Goal: Communication & Community: Answer question/provide support

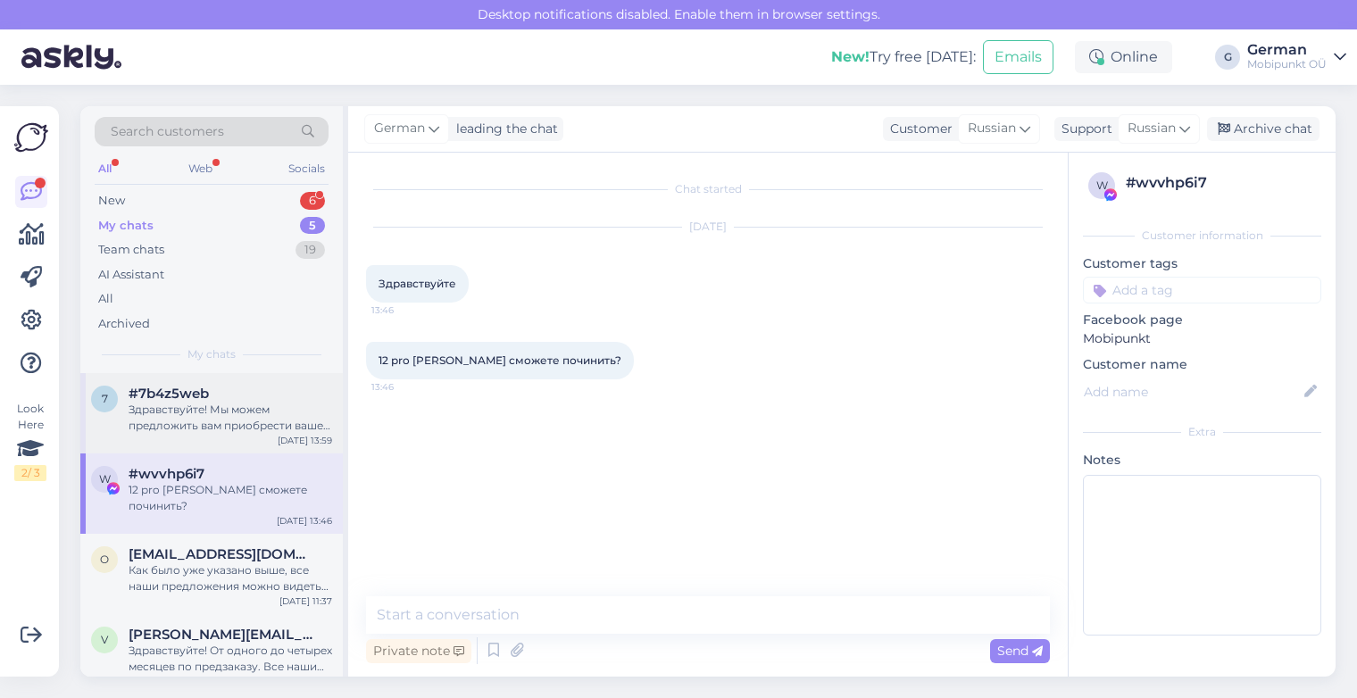
click at [237, 420] on div "Здравствуйте! Мы можем предложить вам приобрести ваше устройство только в случа…" at bounding box center [230, 418] width 203 height 32
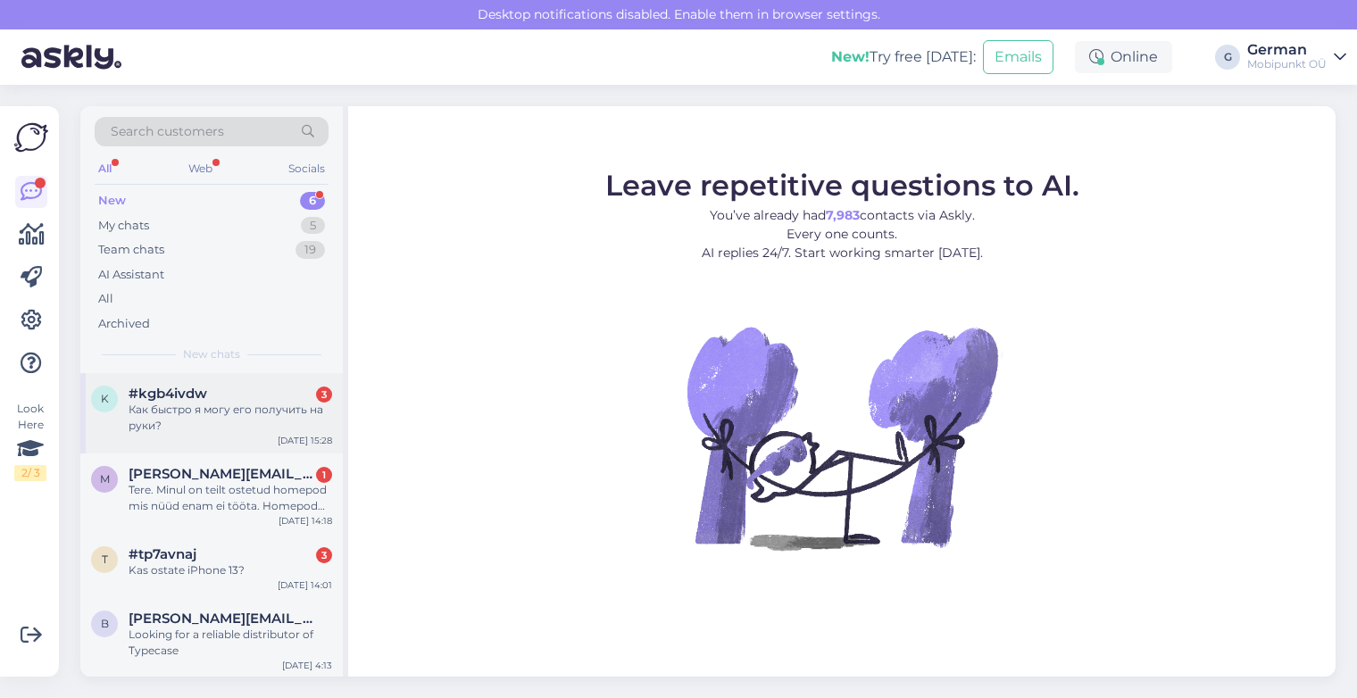
click at [190, 409] on div "Как быстро я могу его получить на руки?" at bounding box center [230, 418] width 203 height 32
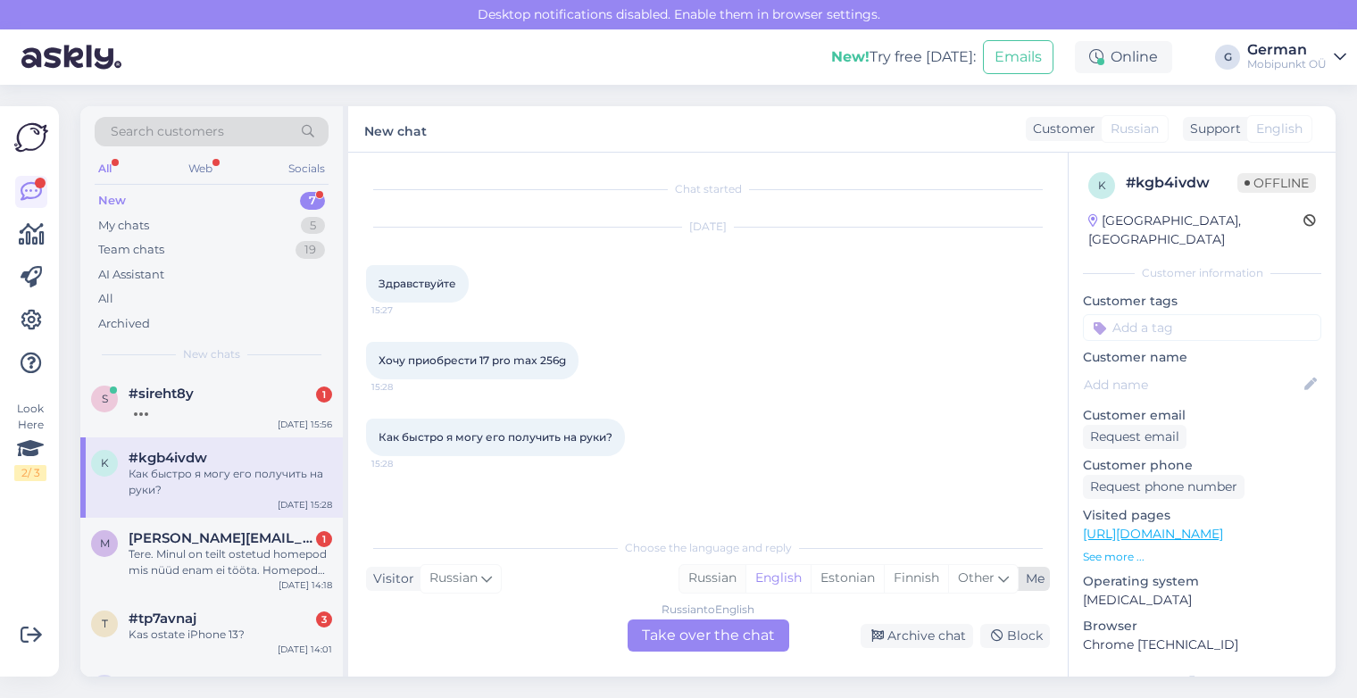
click at [728, 575] on div "Russian" at bounding box center [712, 578] width 66 height 27
click at [702, 635] on div "Russian to Russian Take over the chat" at bounding box center [708, 635] width 162 height 32
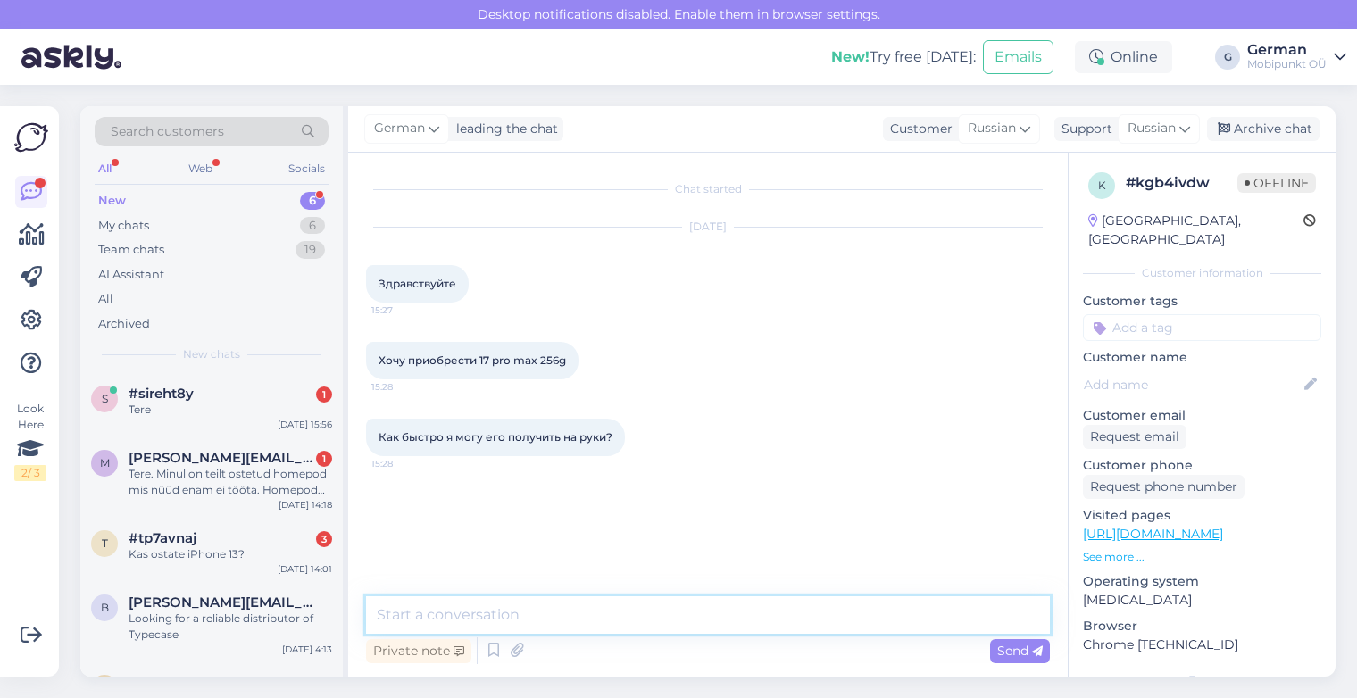
click at [458, 609] on textarea at bounding box center [708, 614] width 684 height 37
type textarea "P"
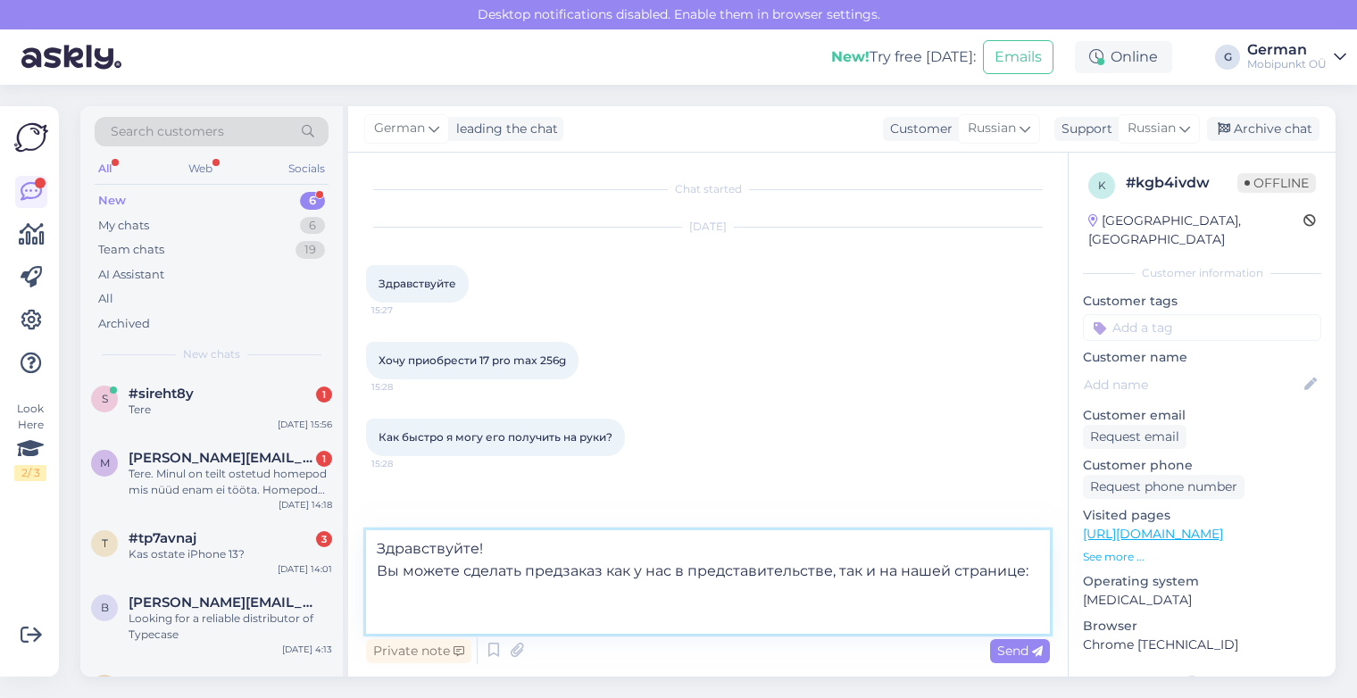
paste textarea "https://www.mobipunkt.ee/apple-iphone/novyj/iphone-17-pro-max-mfyp4/550/10317"
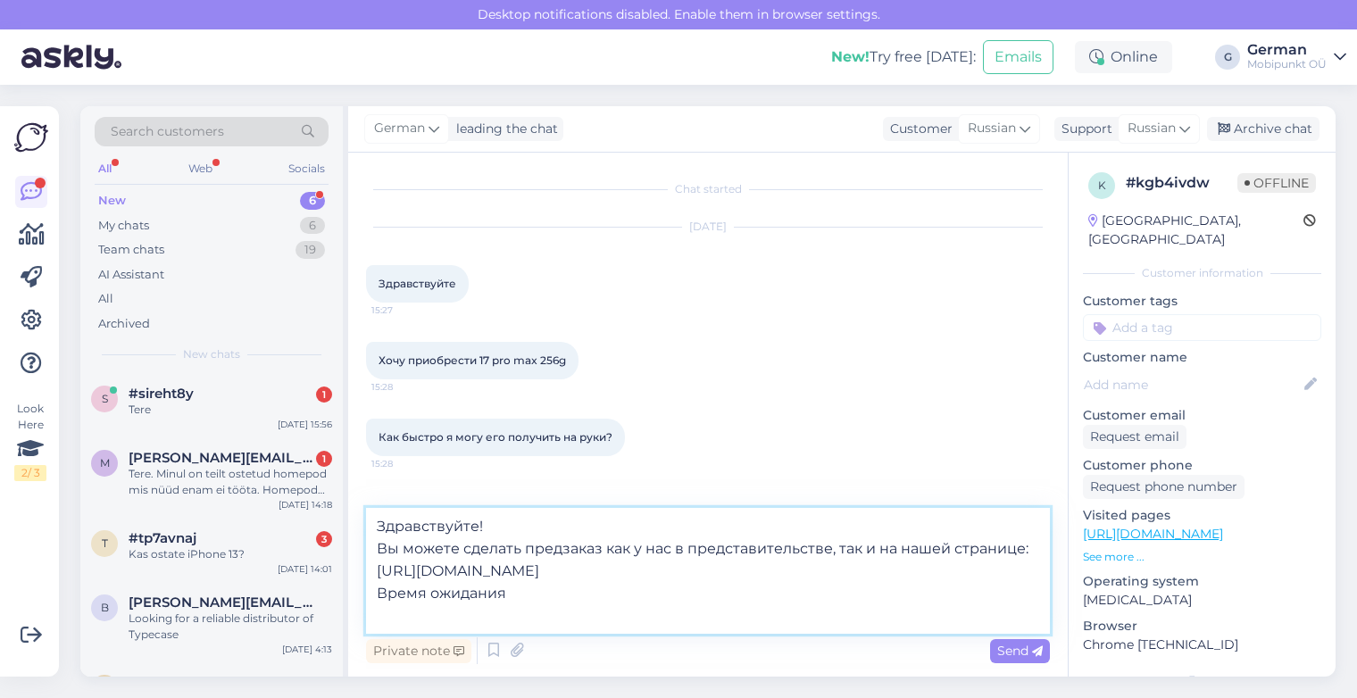
click at [602, 548] on textarea "Здравствуйте! Вы можете сделать предзаказ как у нас в представительстве, так и …" at bounding box center [708, 571] width 684 height 126
click at [575, 615] on textarea "Здравствуйте! Вы можете сделать предзаказ, внеся предоплату 50% или оформив рас…" at bounding box center [708, 571] width 684 height 126
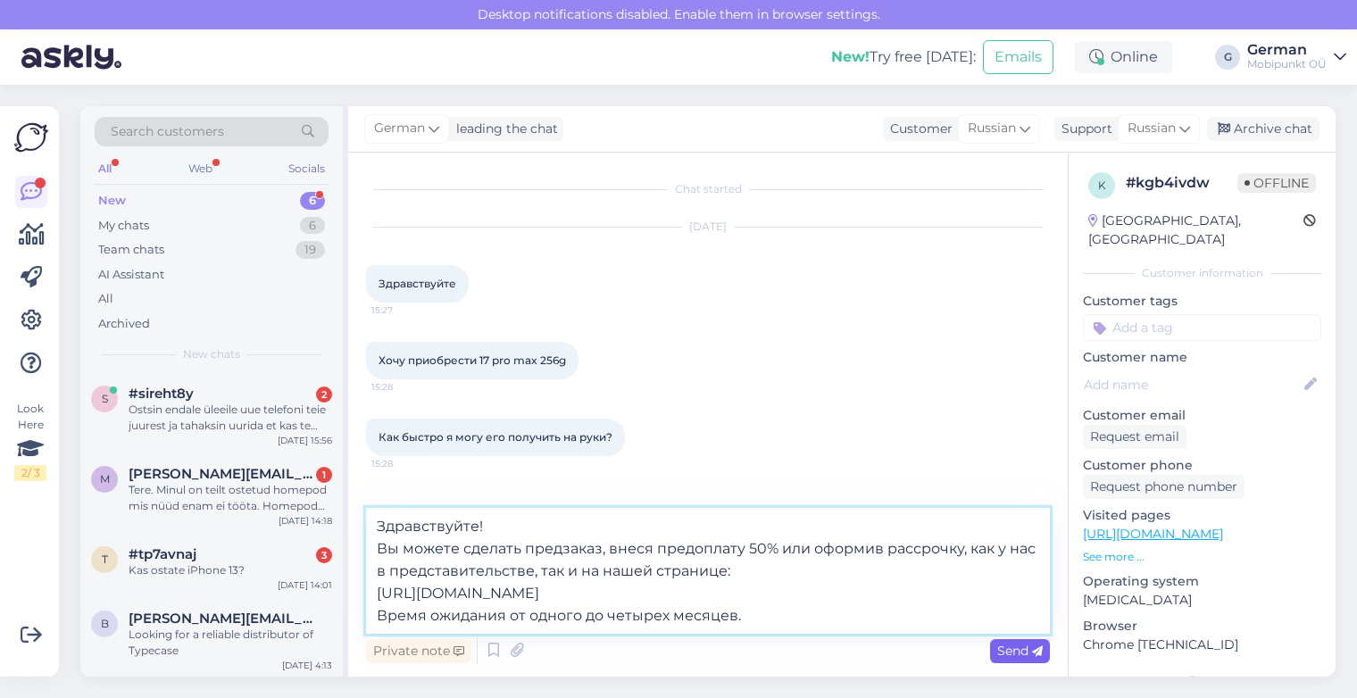
type textarea "Здравствуйте! Вы можете сделать предзаказ, внеся предоплату 50% или оформив рас…"
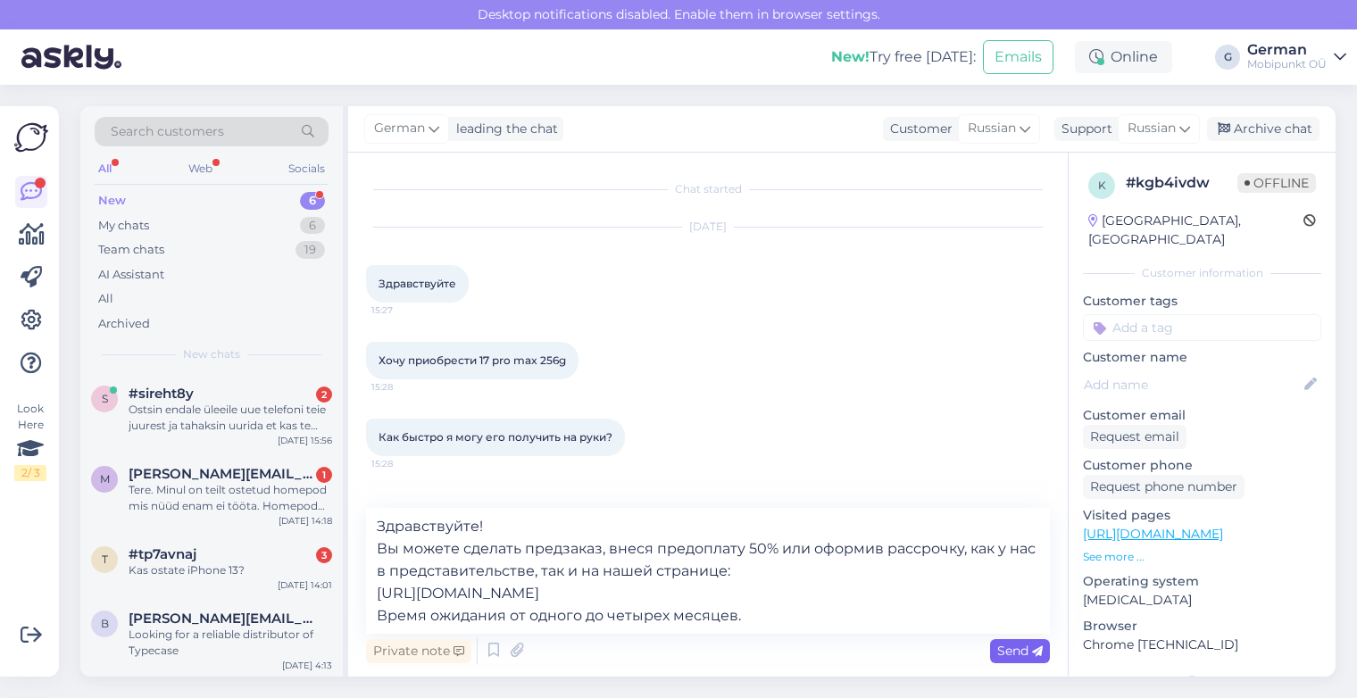
click at [1025, 650] on span "Send" at bounding box center [1020, 651] width 46 height 16
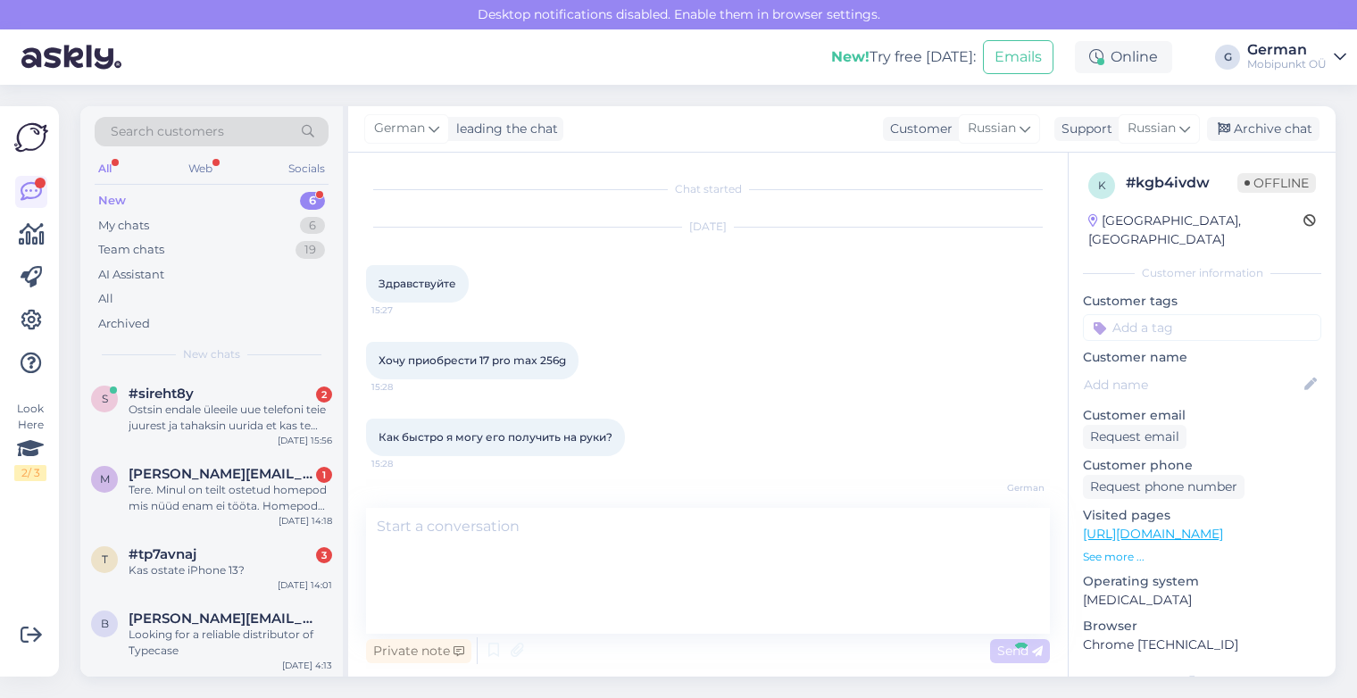
scroll to position [69, 0]
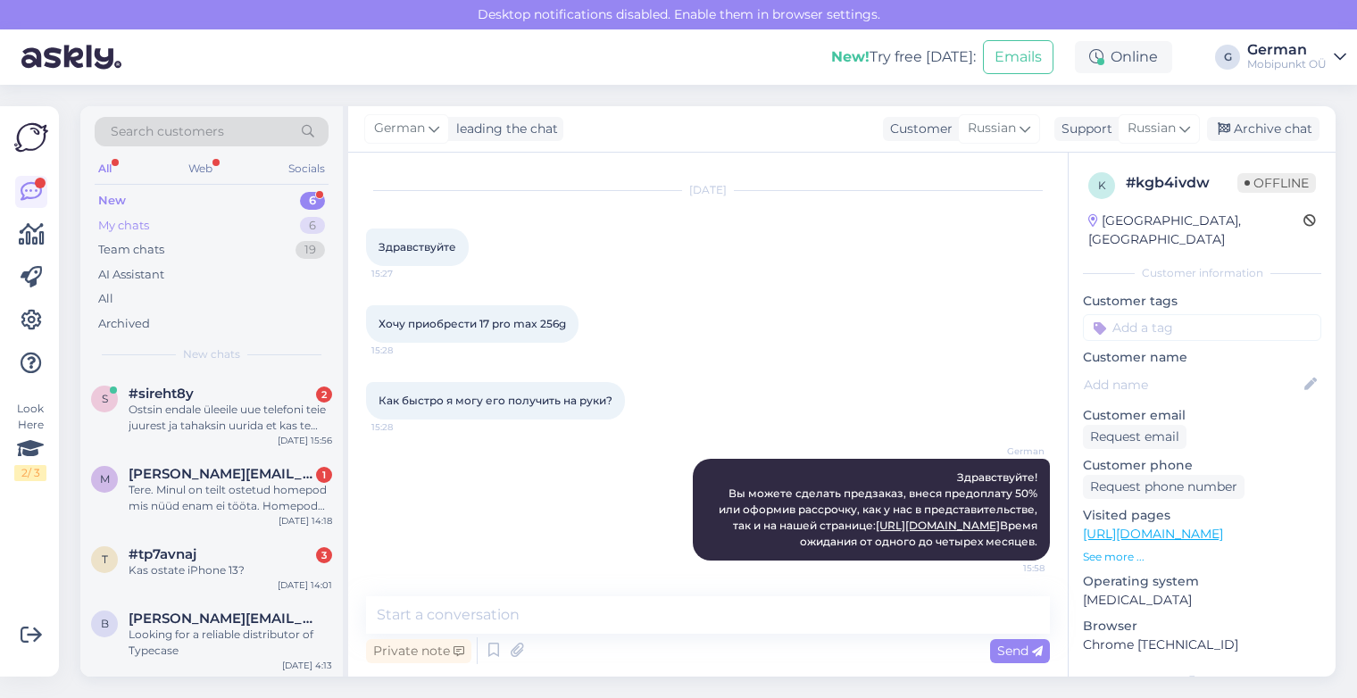
click at [113, 226] on div "My chats" at bounding box center [123, 226] width 51 height 18
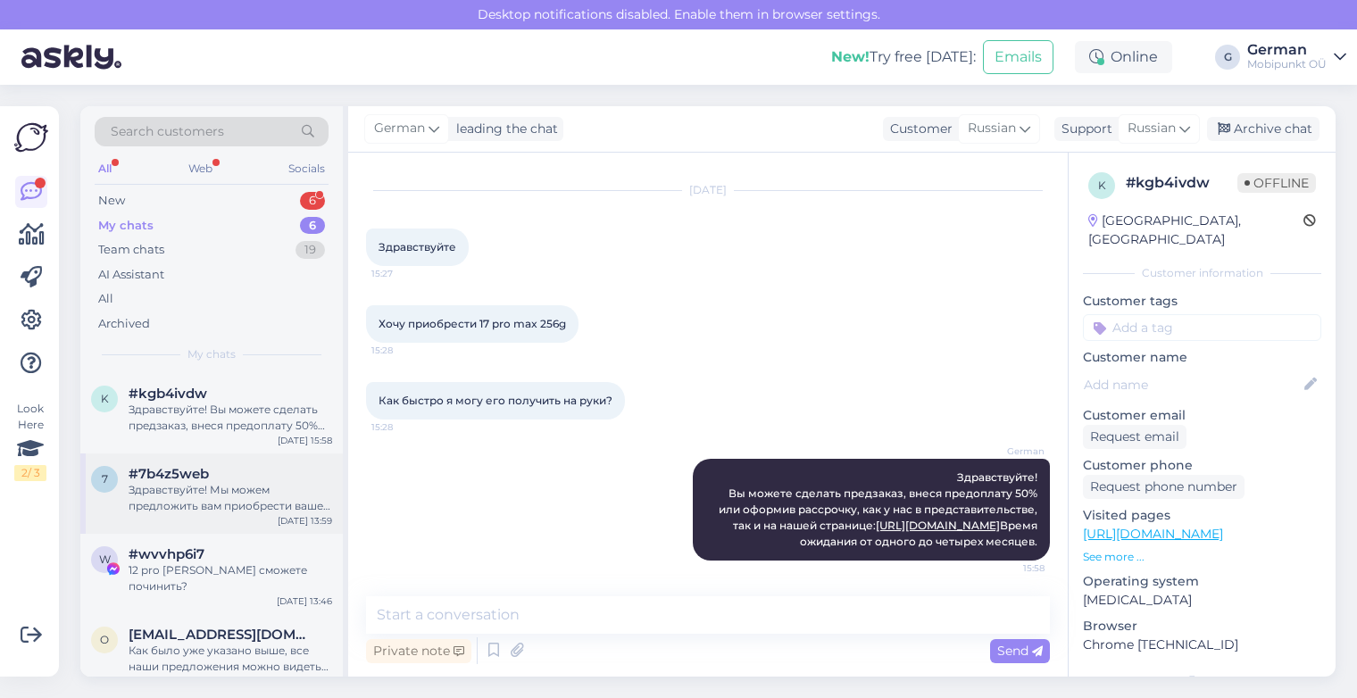
click at [196, 477] on span "#7b4z5web" at bounding box center [169, 474] width 80 height 16
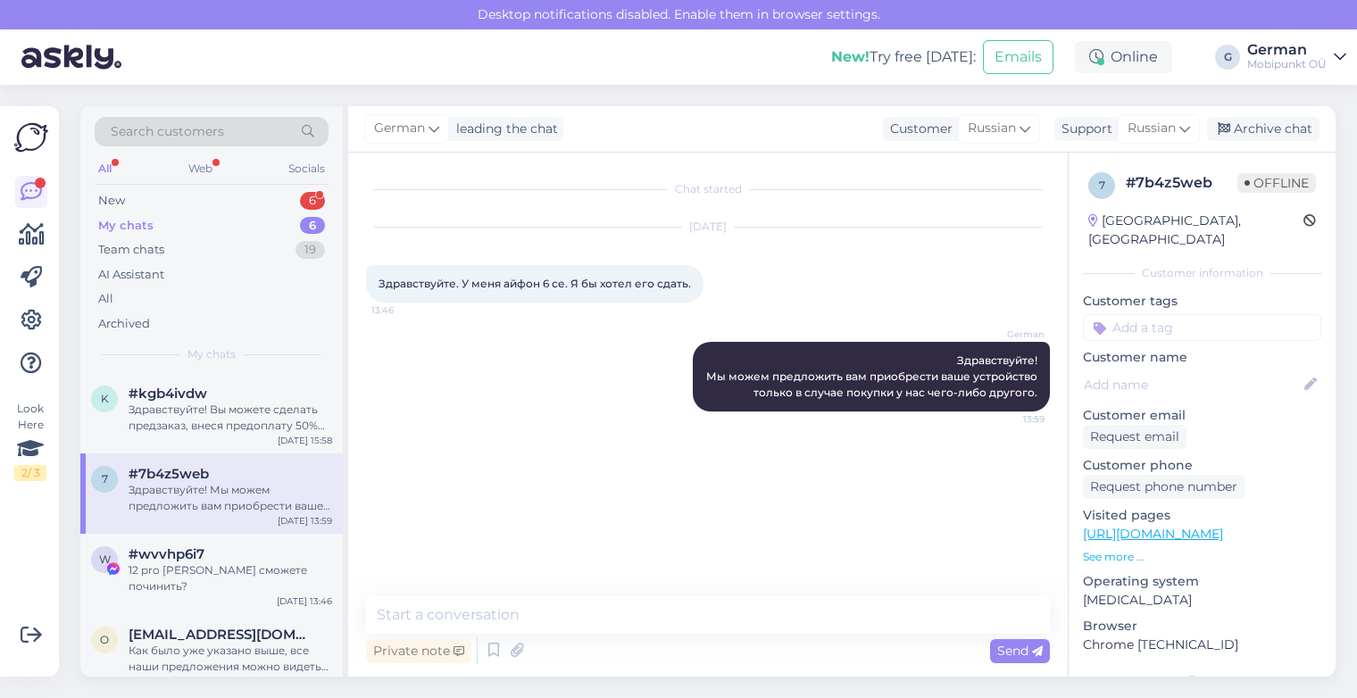
scroll to position [0, 0]
click at [204, 574] on div "12 pro [PERSON_NAME] сможете починить?" at bounding box center [230, 578] width 203 height 32
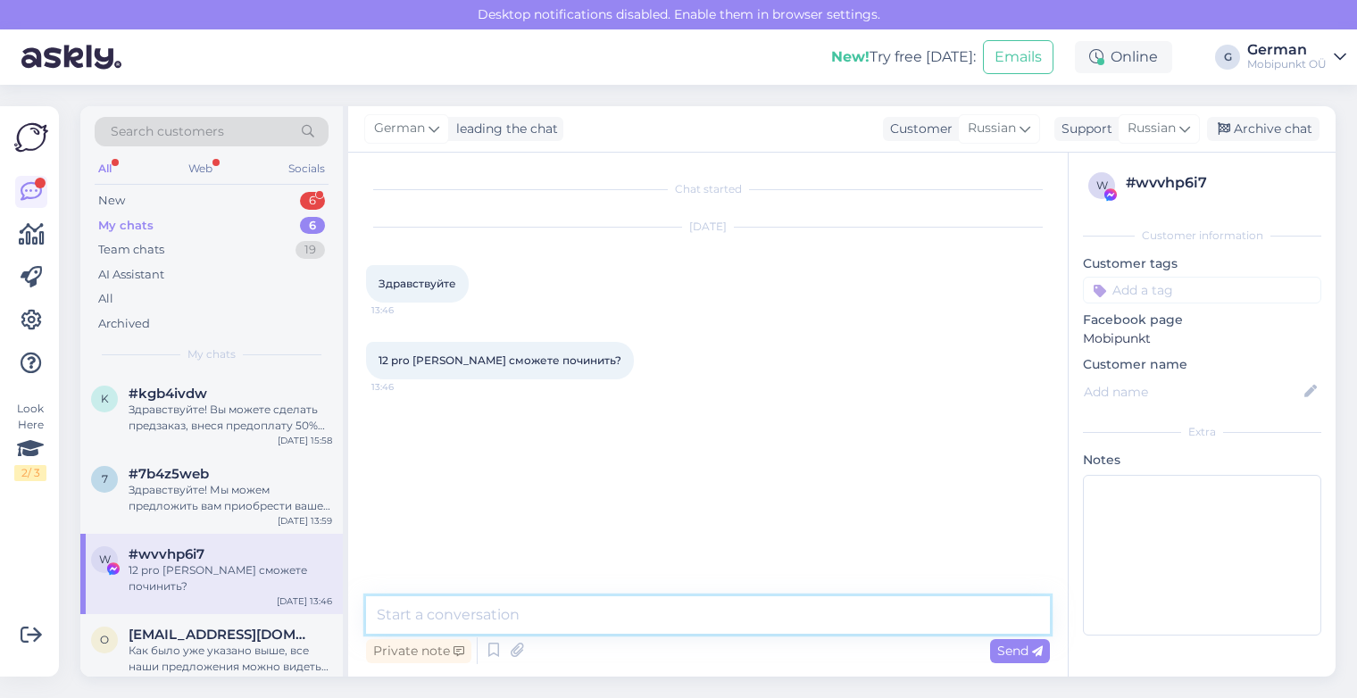
click at [591, 609] on textarea at bounding box center [708, 614] width 684 height 37
type textarea "Д"
click at [545, 618] on textarea at bounding box center [708, 614] width 684 height 37
click at [114, 203] on div "New" at bounding box center [111, 201] width 27 height 18
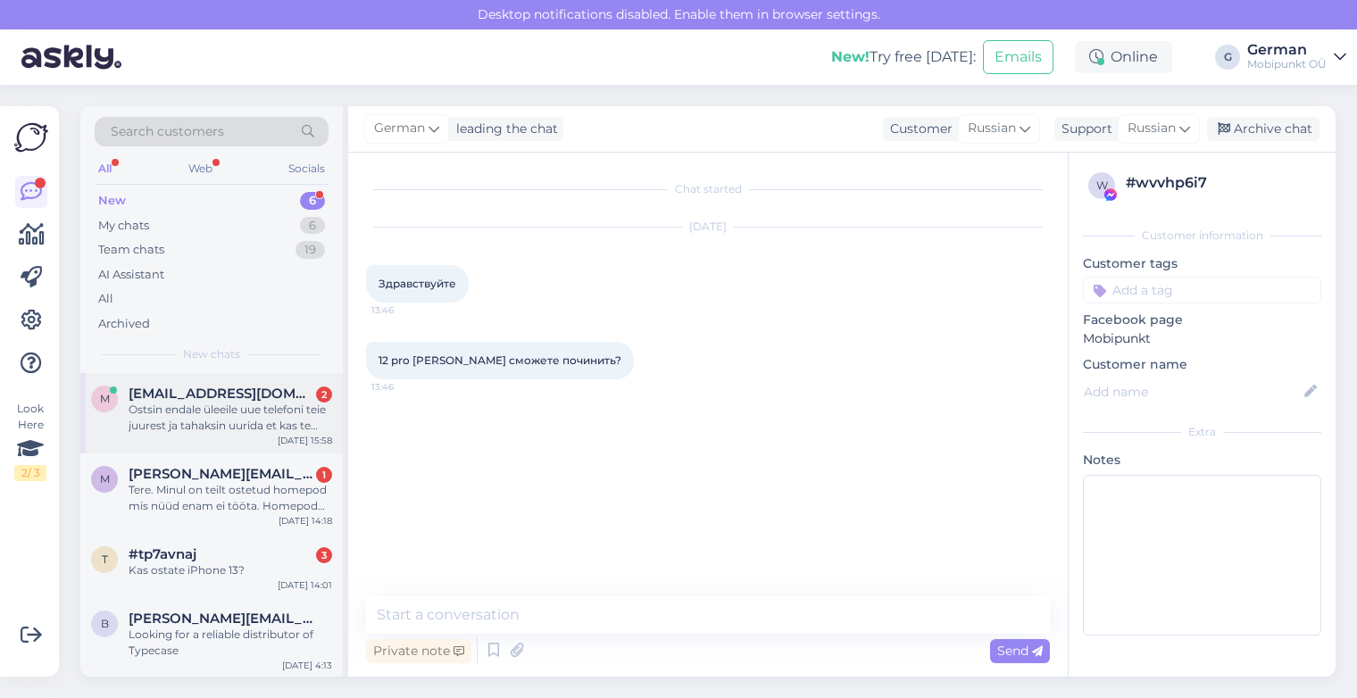
click at [236, 427] on div "Ostsin endale üleeile uue telefoni teie juurest ja tahaksin uurida et kas te os…" at bounding box center [230, 418] width 203 height 32
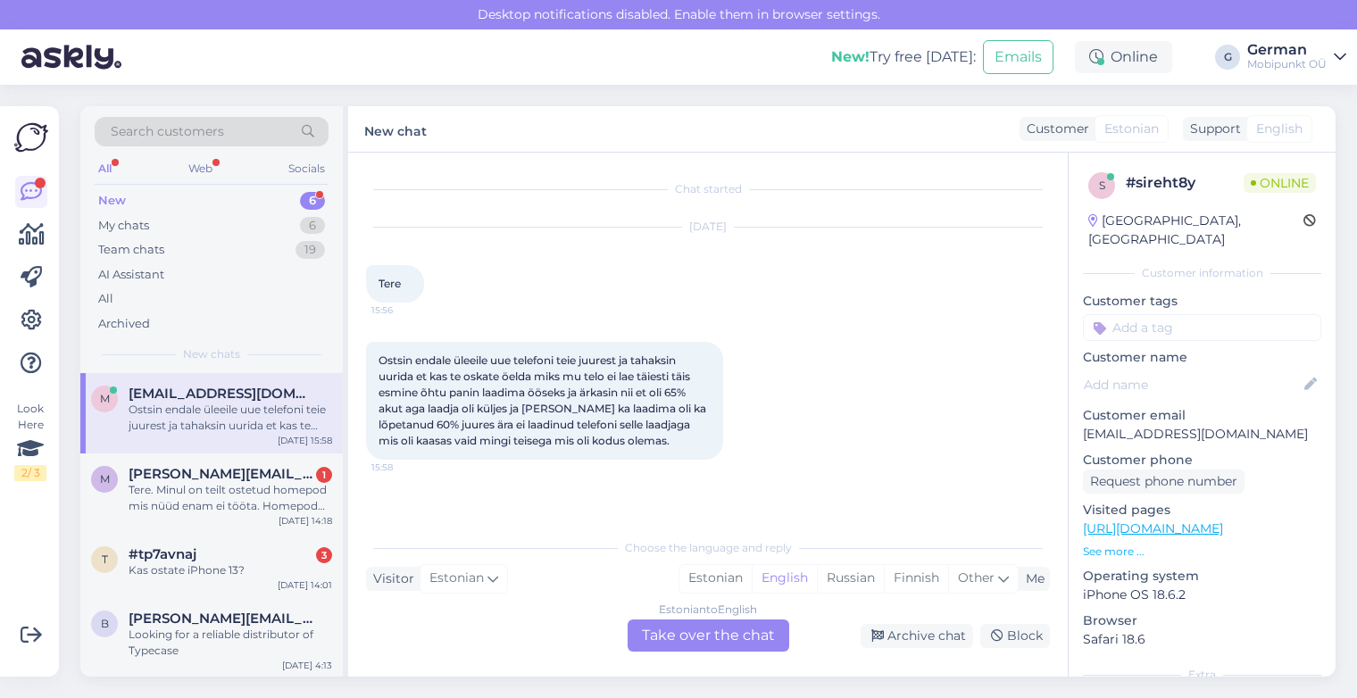
scroll to position [75, 0]
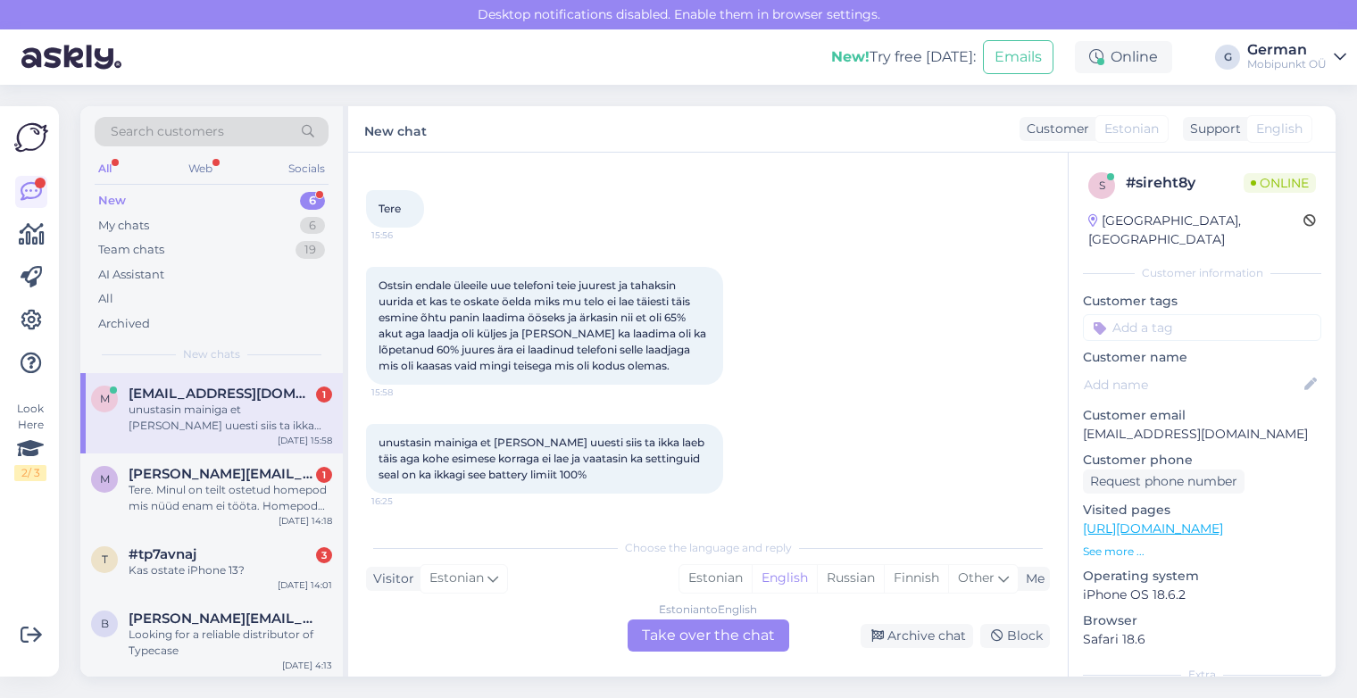
click at [775, 292] on div "Ostsin endale üleeile uue telefoni teie juurest ja tahaksin uurida et kas te os…" at bounding box center [708, 325] width 684 height 157
click at [226, 497] on div "Tere. Minul on teilt ostetud homepod mis nüüd enam ei tööta. Homepod tuli korra…" at bounding box center [230, 498] width 203 height 32
